Goal: Register for event/course

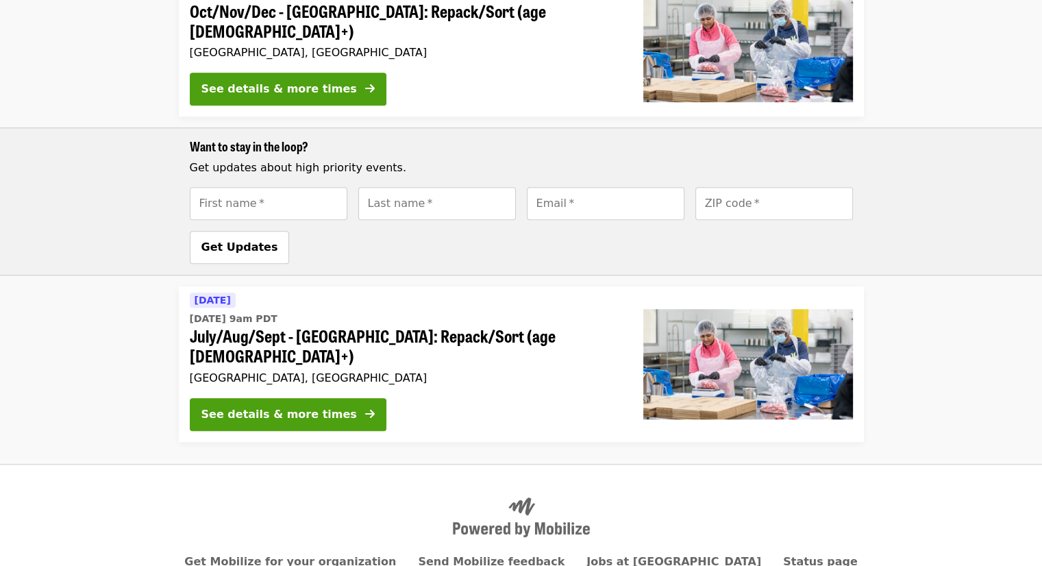
scroll to position [964, 0]
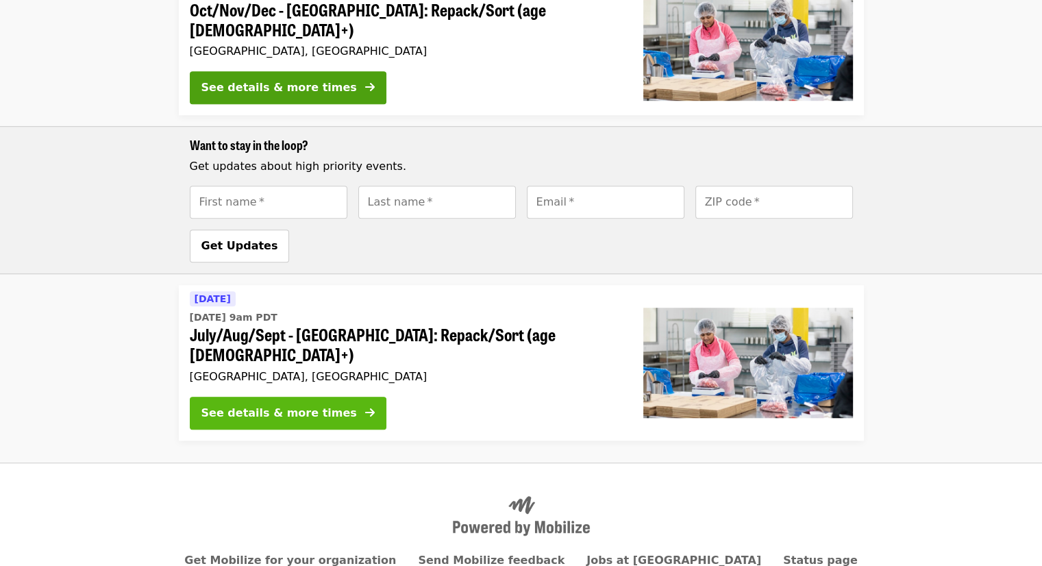
click at [299, 405] on div "See details & more times" at bounding box center [279, 413] width 156 height 16
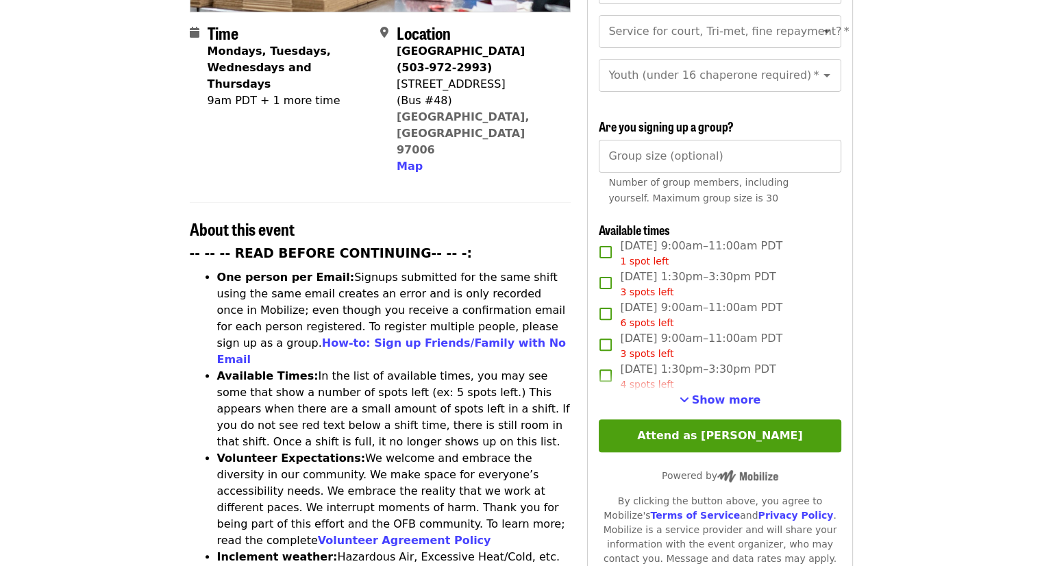
scroll to position [345, 0]
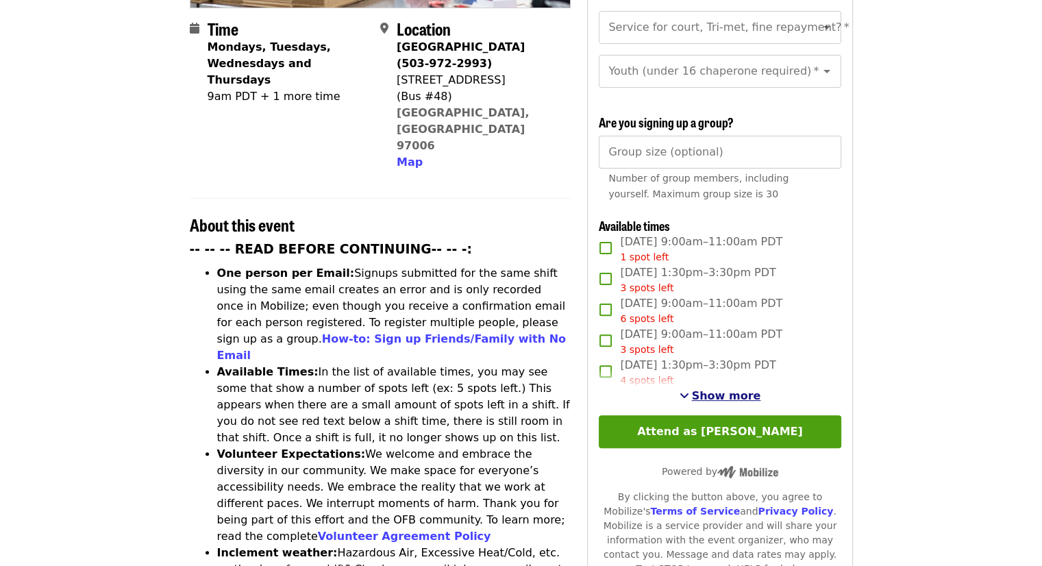
click at [732, 392] on span "Show more" at bounding box center [726, 395] width 69 height 13
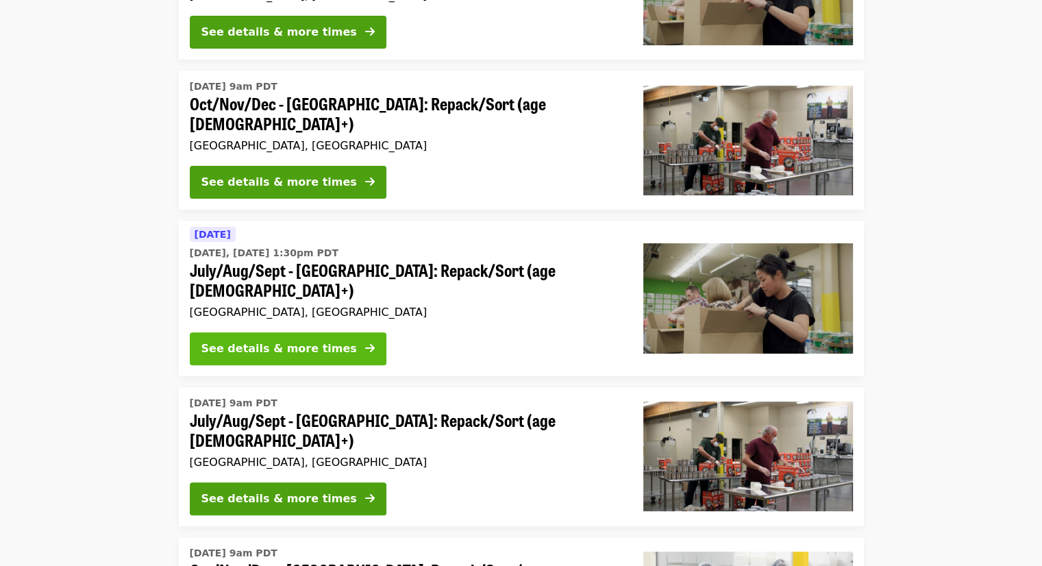
scroll to position [405, 0]
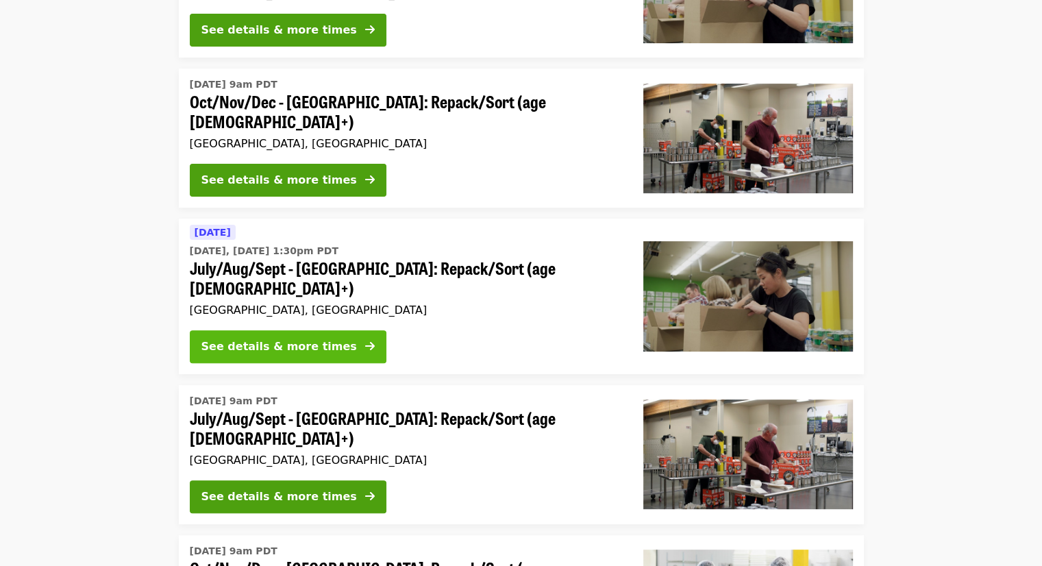
click at [289, 339] on div "See details & more times" at bounding box center [279, 347] width 156 height 16
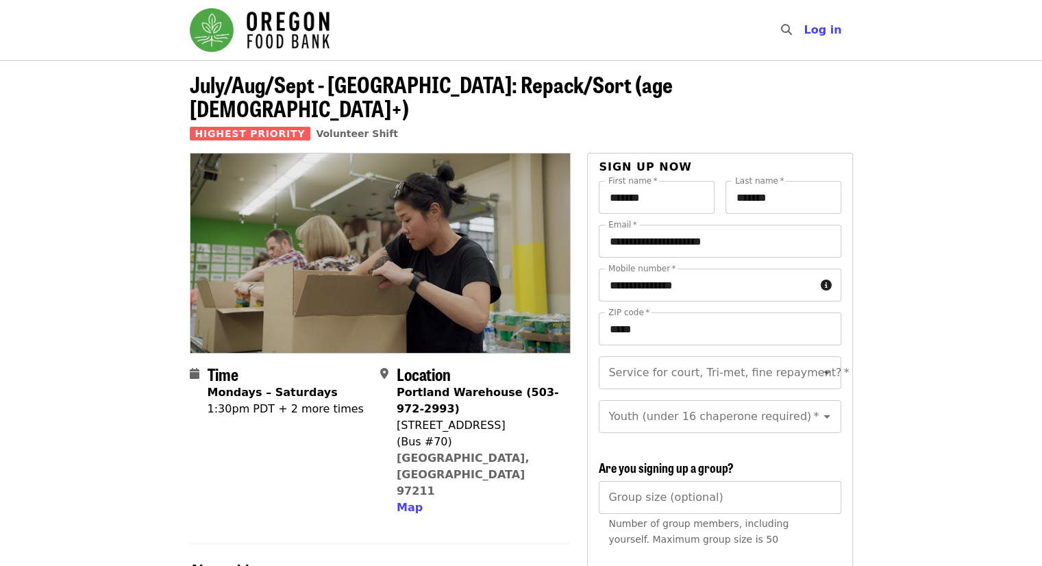
scroll to position [474, 0]
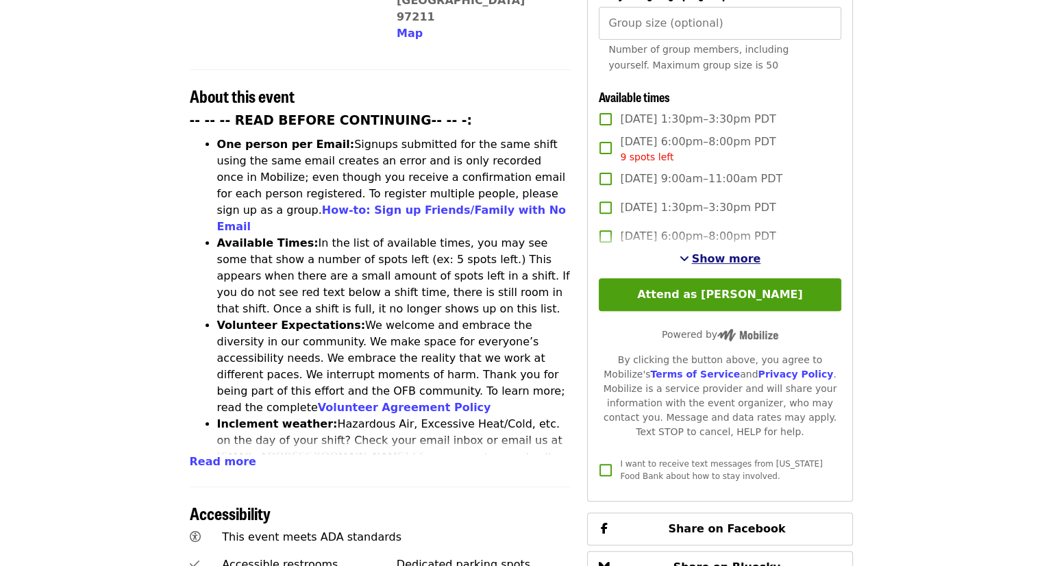
click at [721, 258] on span "Show more" at bounding box center [726, 258] width 69 height 13
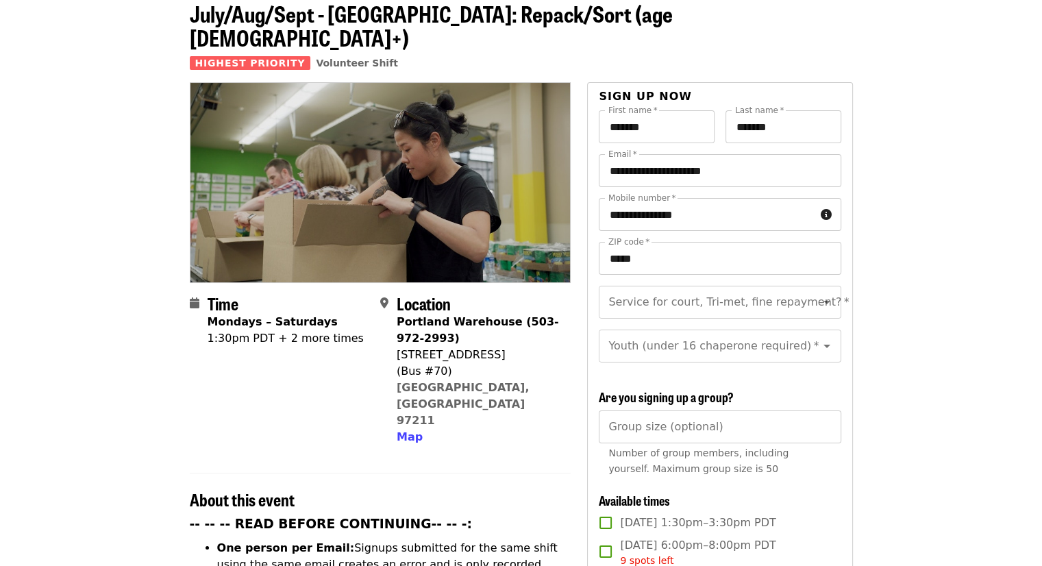
scroll to position [0, 0]
